Goal: Transaction & Acquisition: Book appointment/travel/reservation

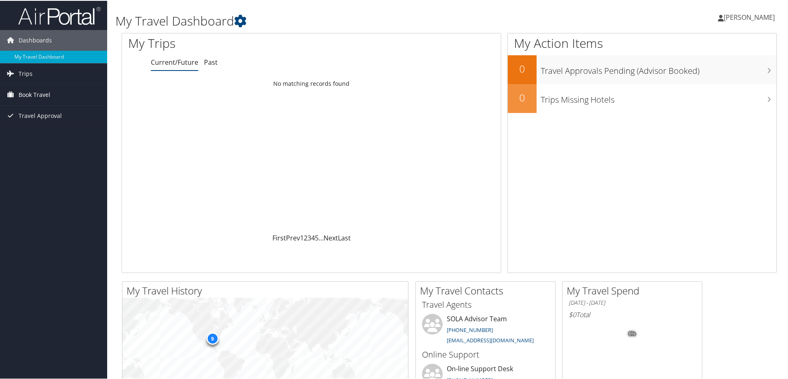
click at [49, 89] on span "Book Travel" at bounding box center [35, 94] width 32 height 21
click at [47, 122] on link "Book/Manage Online Trips" at bounding box center [53, 123] width 107 height 12
